Goal: Task Accomplishment & Management: Manage account settings

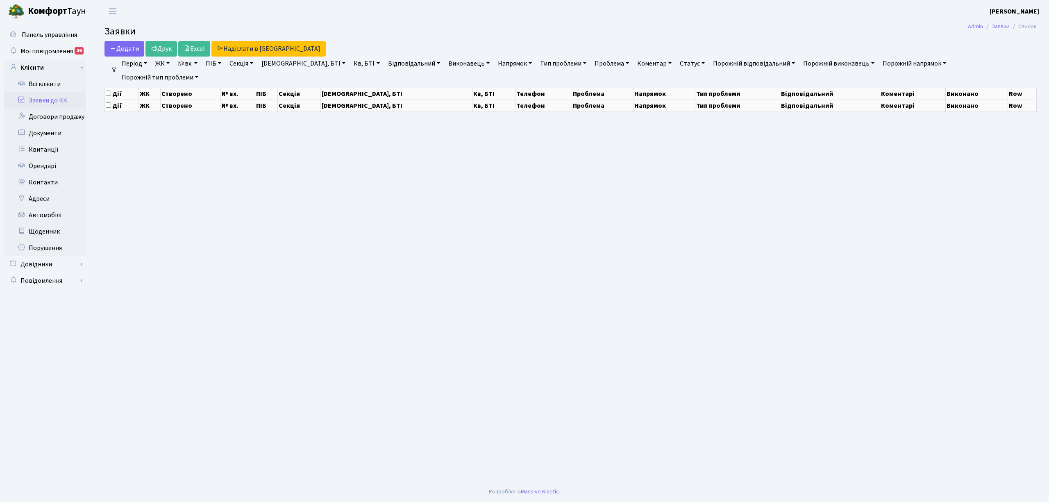
select select "25"
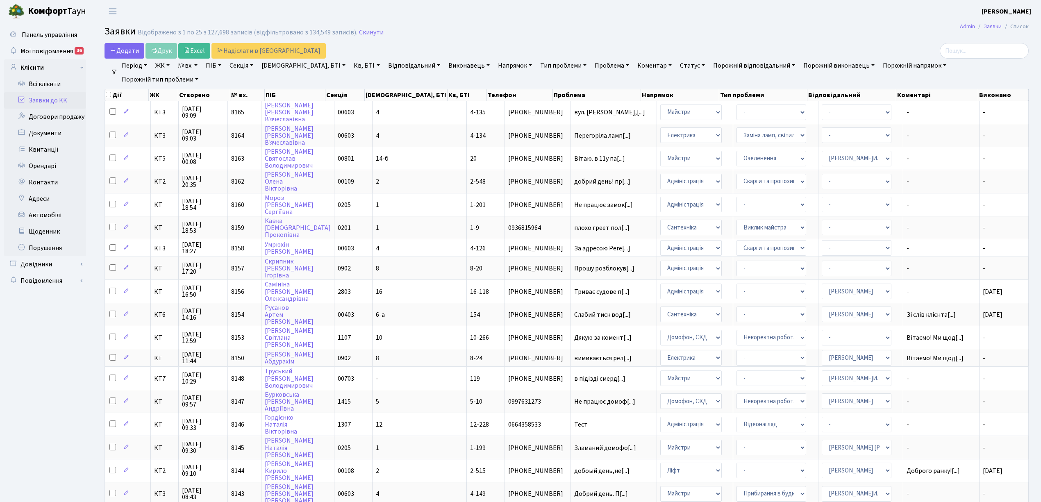
click at [495, 68] on link "Напрямок" at bounding box center [515, 66] width 41 height 14
click at [496, 126] on li "Ліфт" at bounding box center [545, 122] width 99 height 14
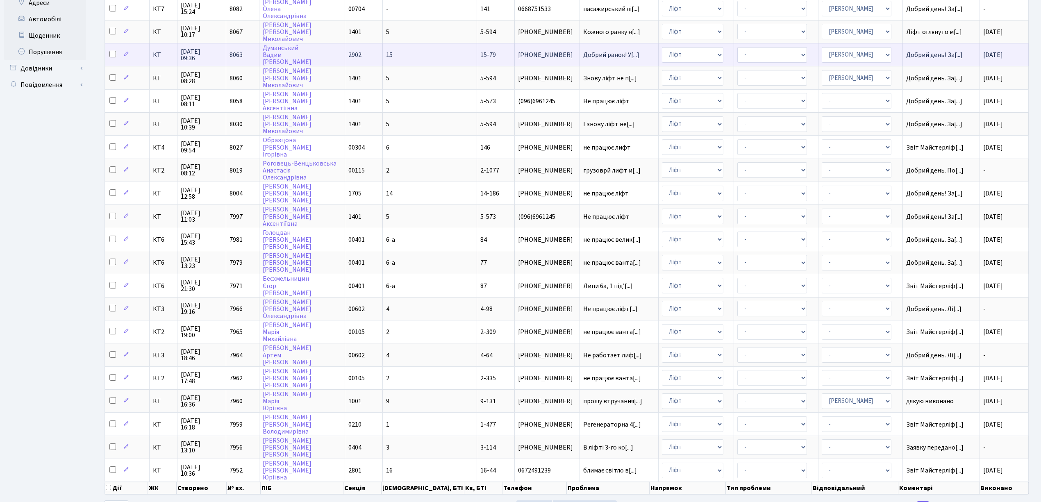
scroll to position [205, 0]
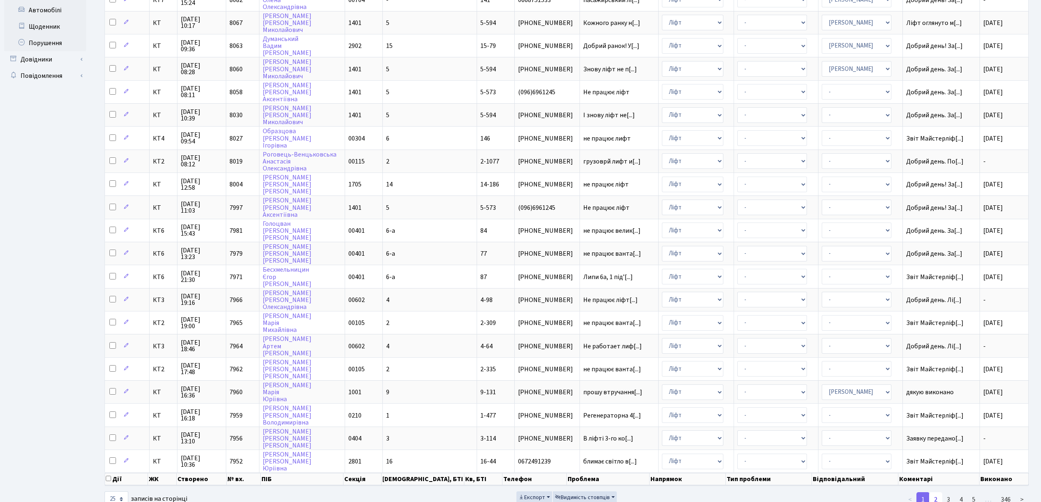
click at [936, 492] on link "2" at bounding box center [935, 499] width 13 height 15
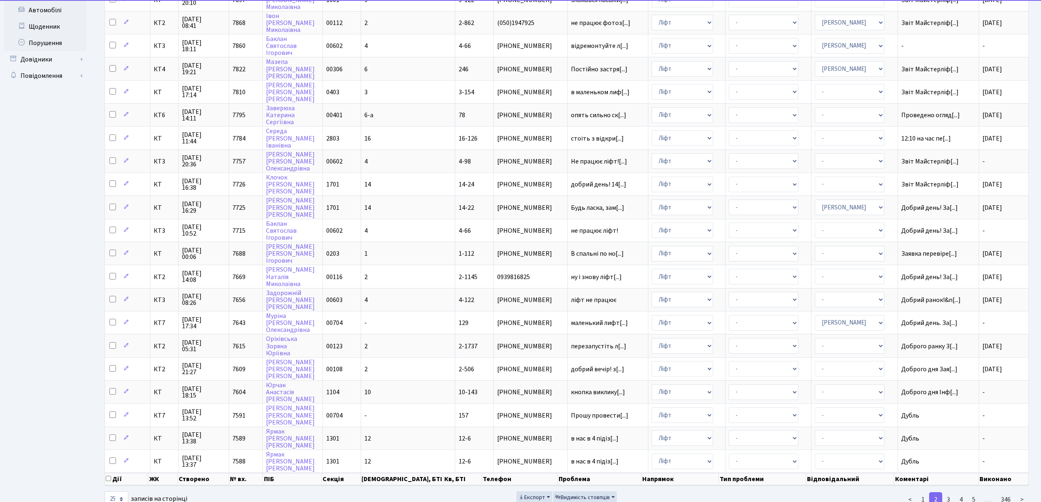
scroll to position [0, 0]
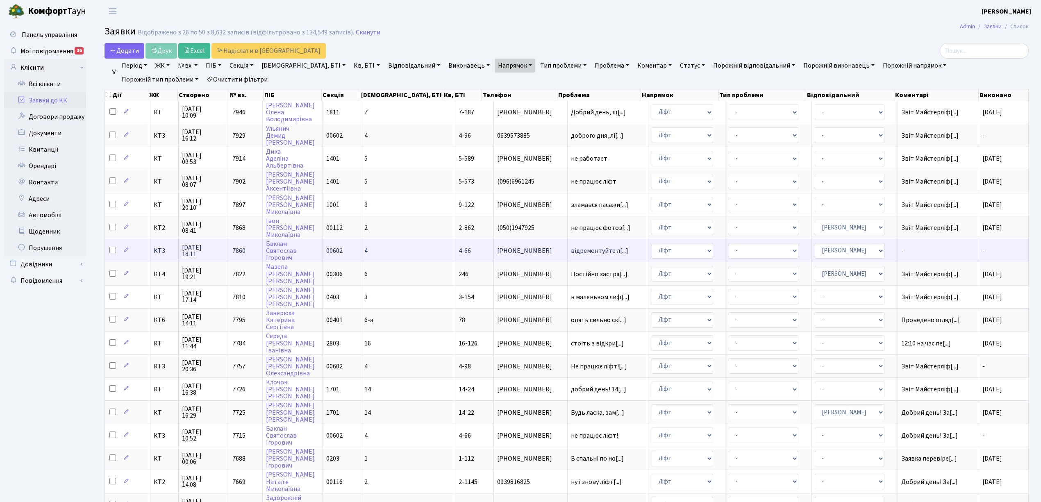
click at [455, 243] on td "4-66" at bounding box center [474, 250] width 39 height 23
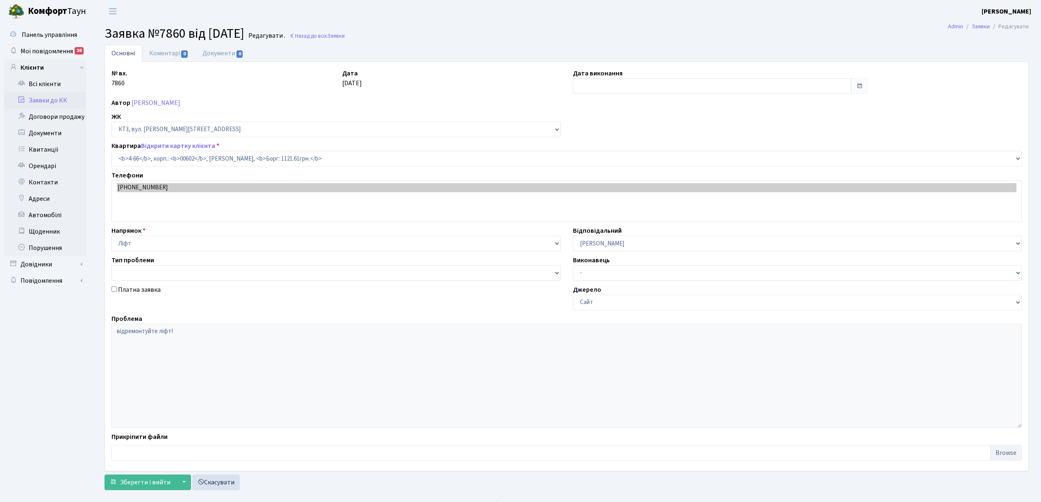
select select "16525"
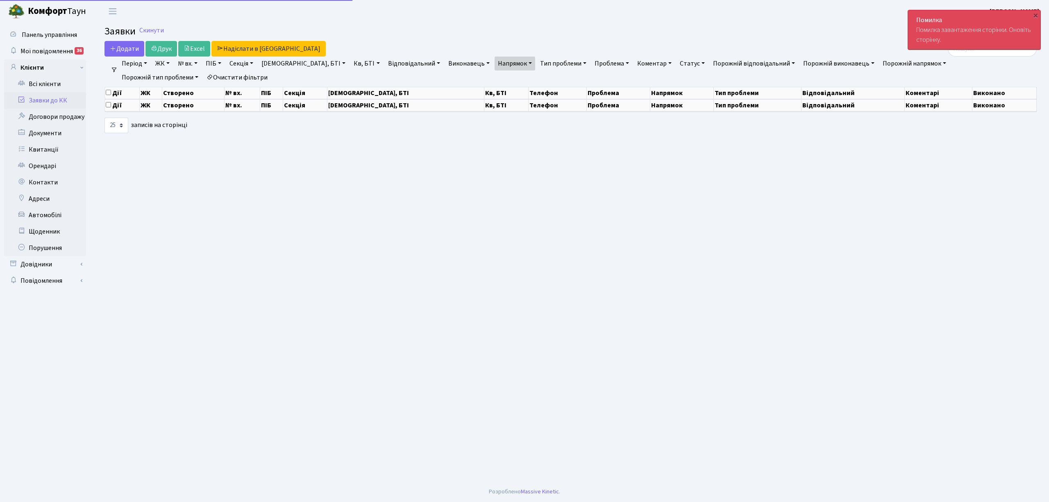
select select "25"
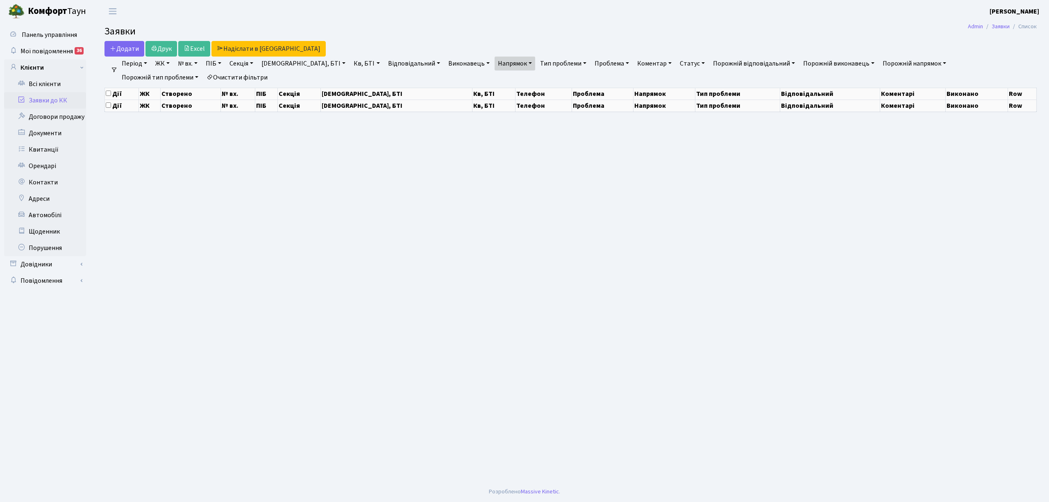
select select "25"
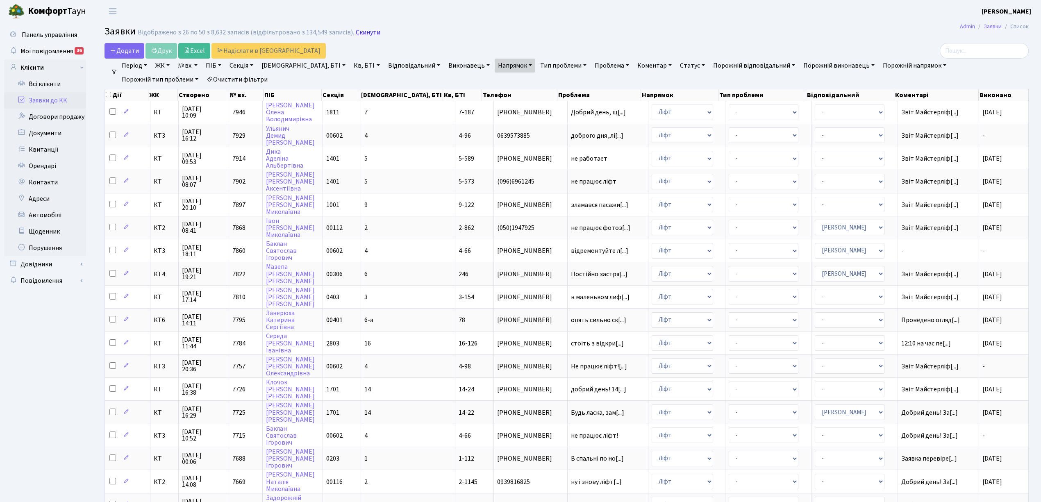
click at [356, 33] on link "Скинути" at bounding box center [368, 33] width 25 height 8
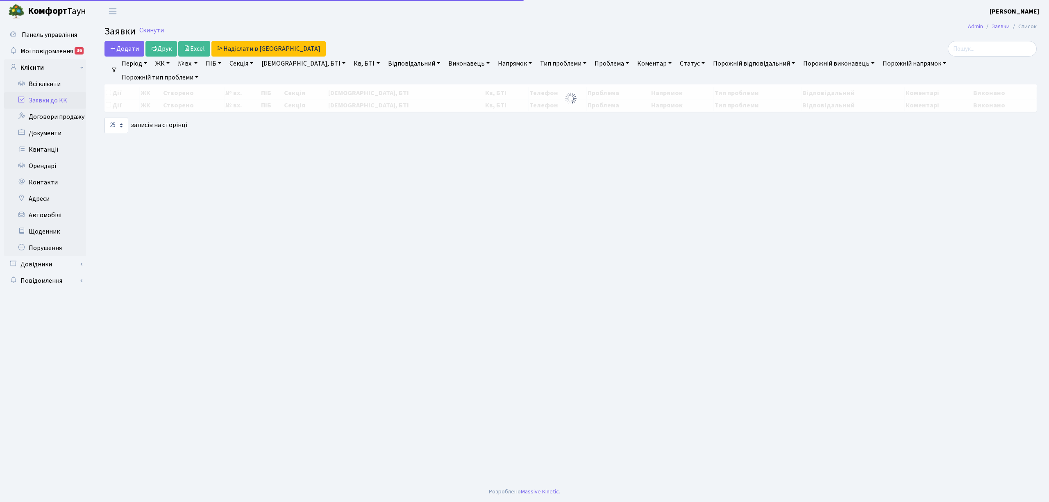
select select "25"
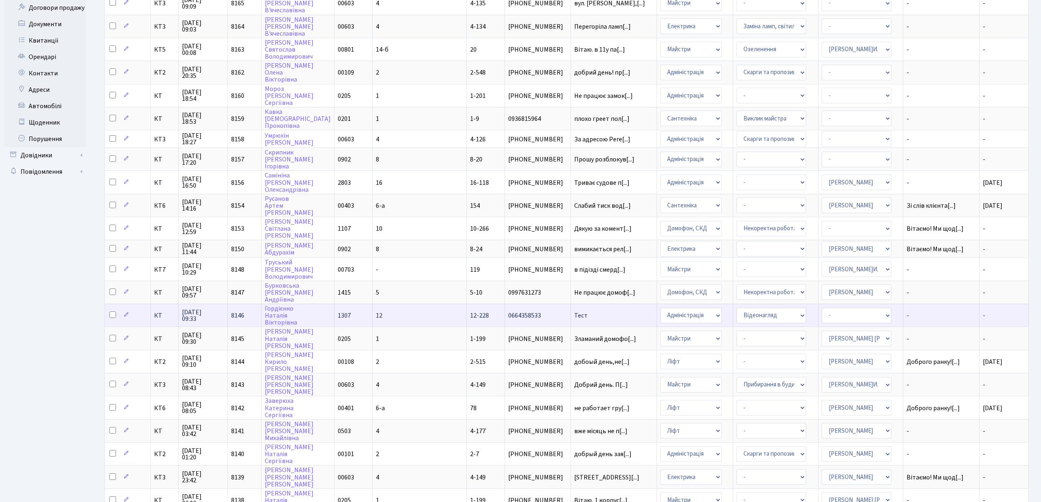
scroll to position [164, 0]
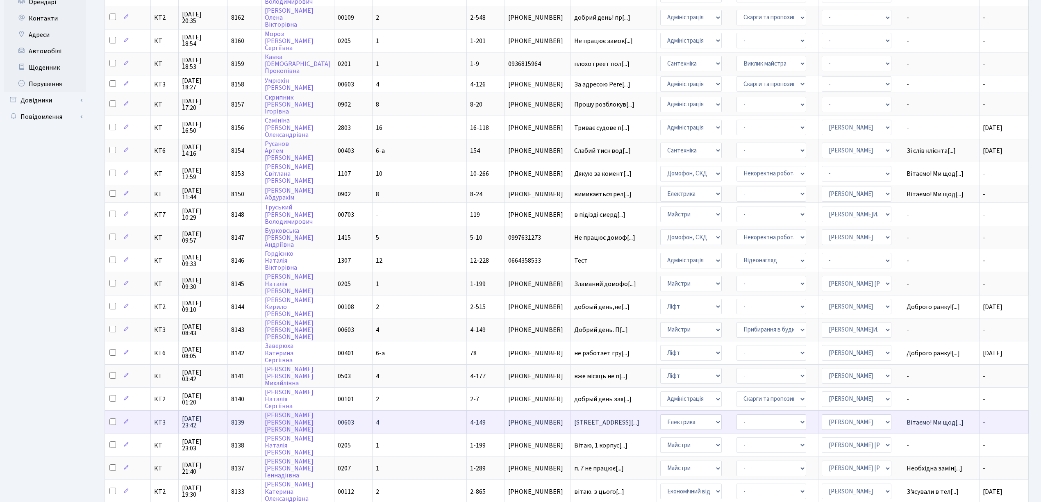
click at [788, 410] on td "- Виклик майстра Монтаж/демонтаж електролічильника Опломбування\розпломбування …" at bounding box center [775, 421] width 85 height 23
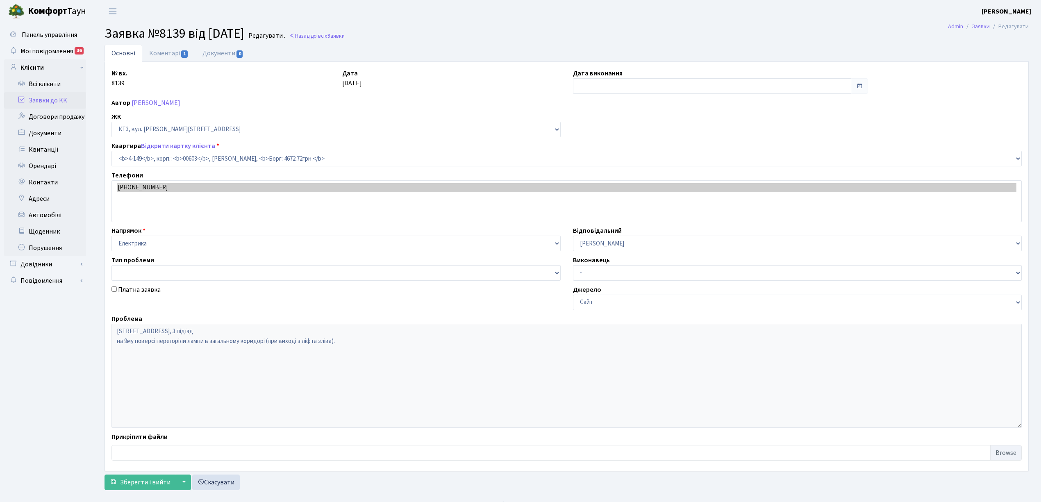
select select "16608"
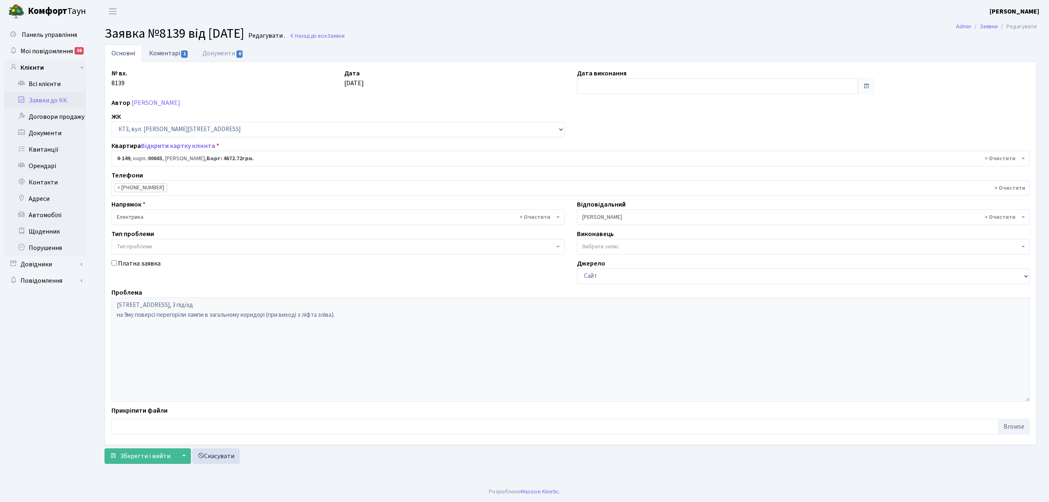
click at [164, 56] on link "Коментарі 1" at bounding box center [168, 53] width 53 height 17
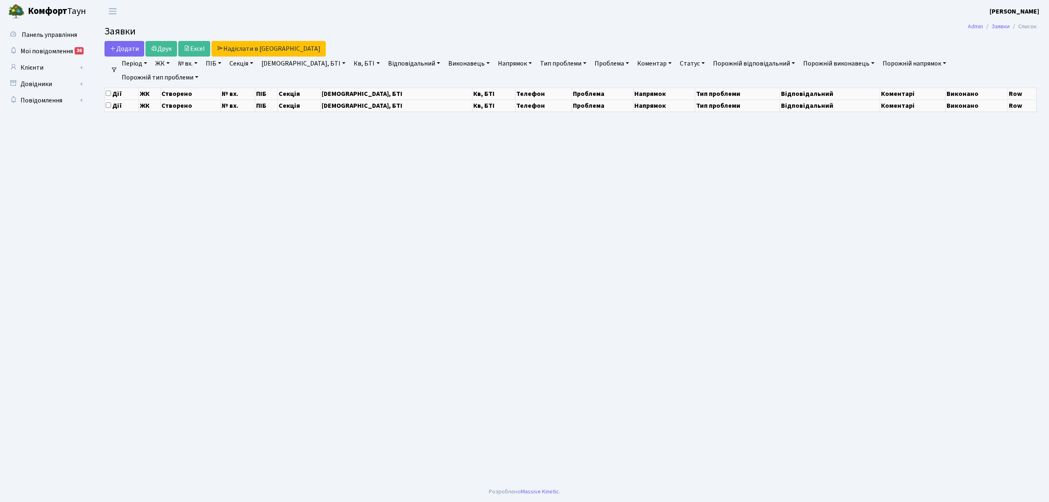
select select "25"
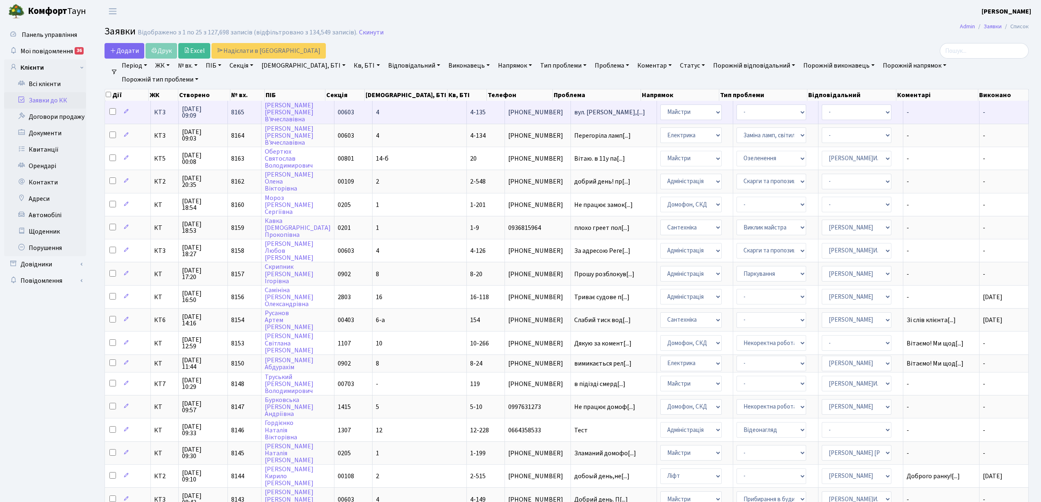
click at [407, 115] on td "4" at bounding box center [420, 112] width 94 height 23
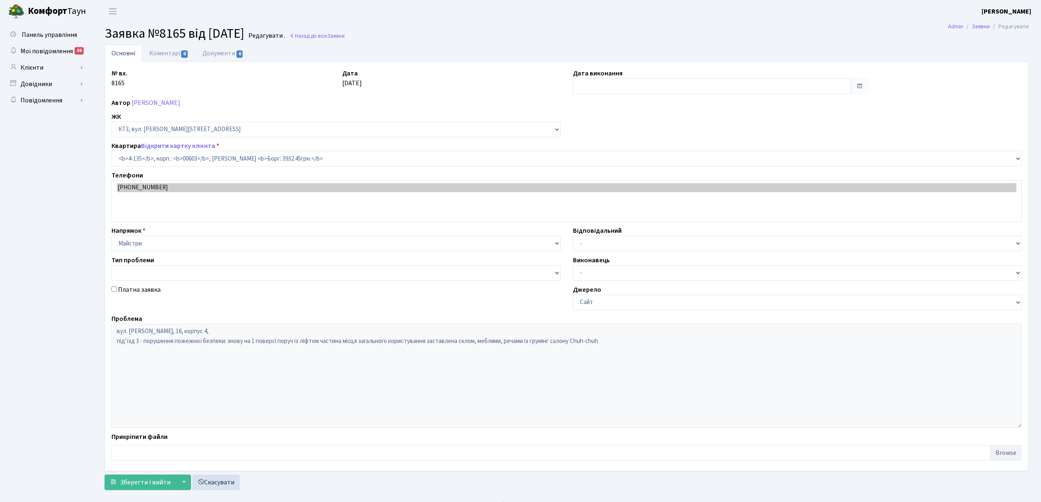
select select "16594"
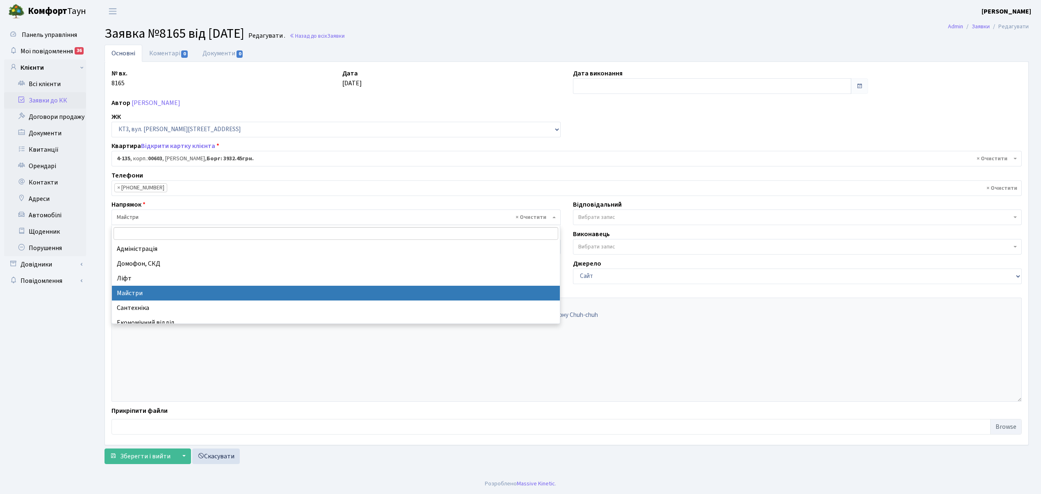
click at [174, 220] on span "× Майстри" at bounding box center [334, 217] width 434 height 8
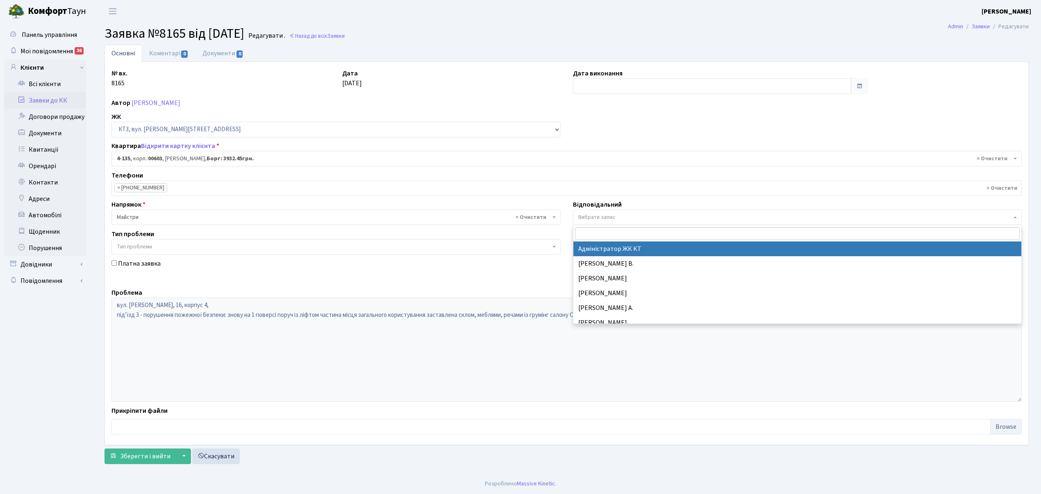
click at [627, 217] on span "Вибрати запис" at bounding box center [795, 217] width 434 height 8
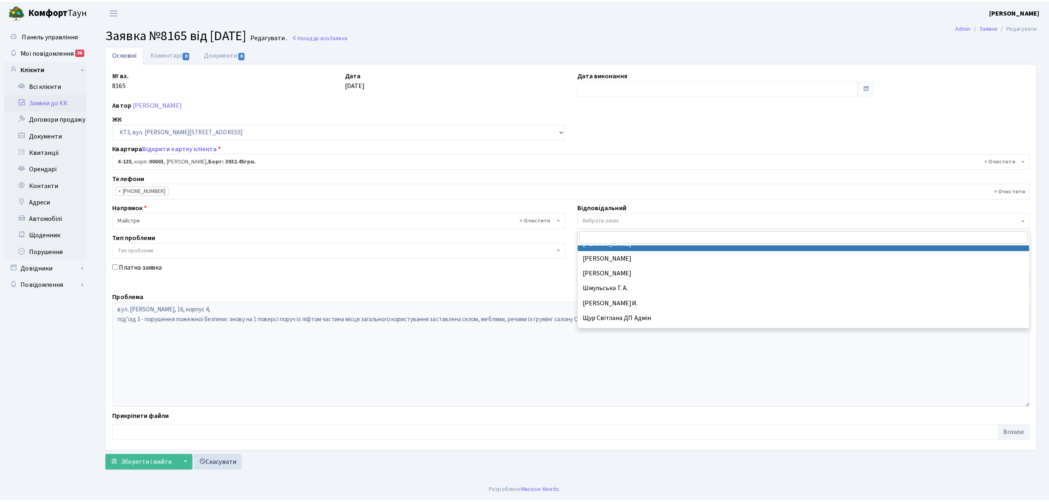
scroll to position [420, 0]
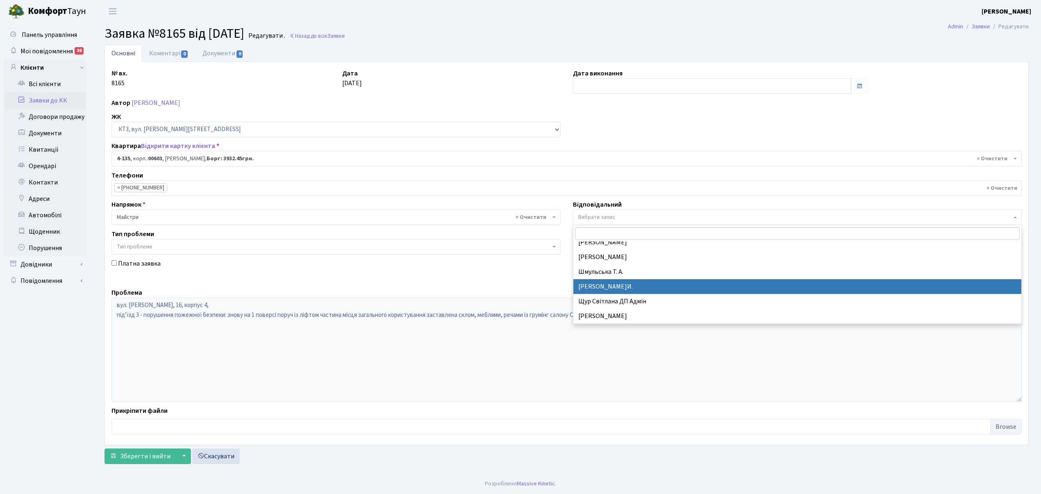
select select "18"
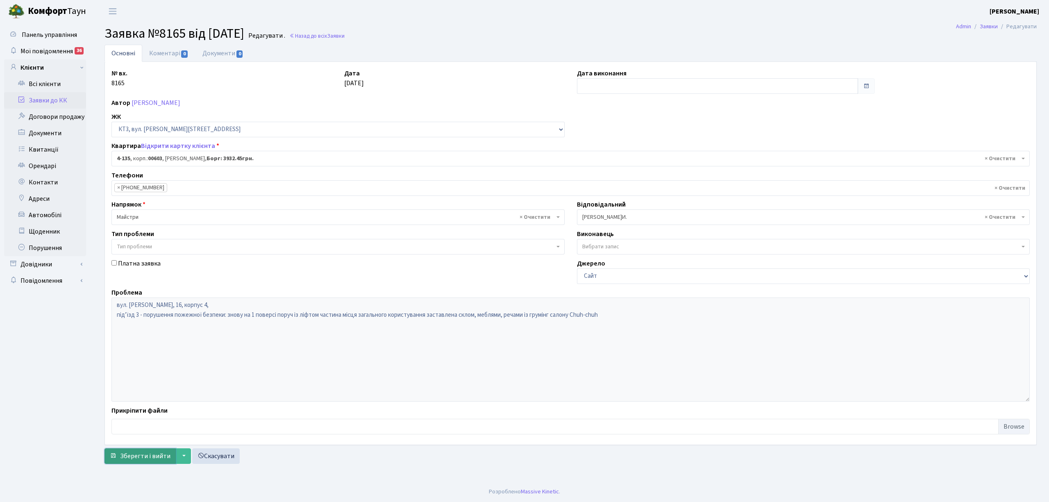
click at [139, 459] on span "Зберегти і вийти" at bounding box center [145, 456] width 50 height 9
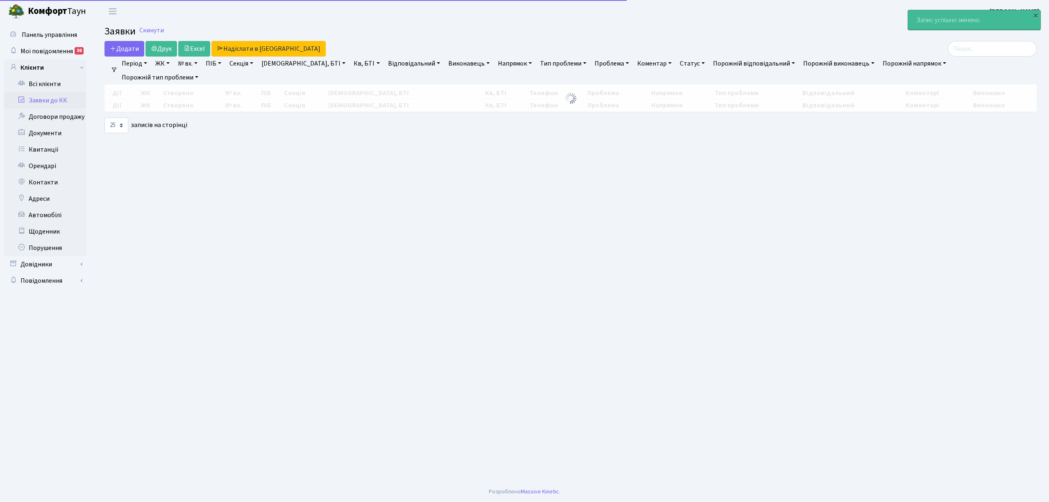
select select "25"
